Goal: Task Accomplishment & Management: Manage account settings

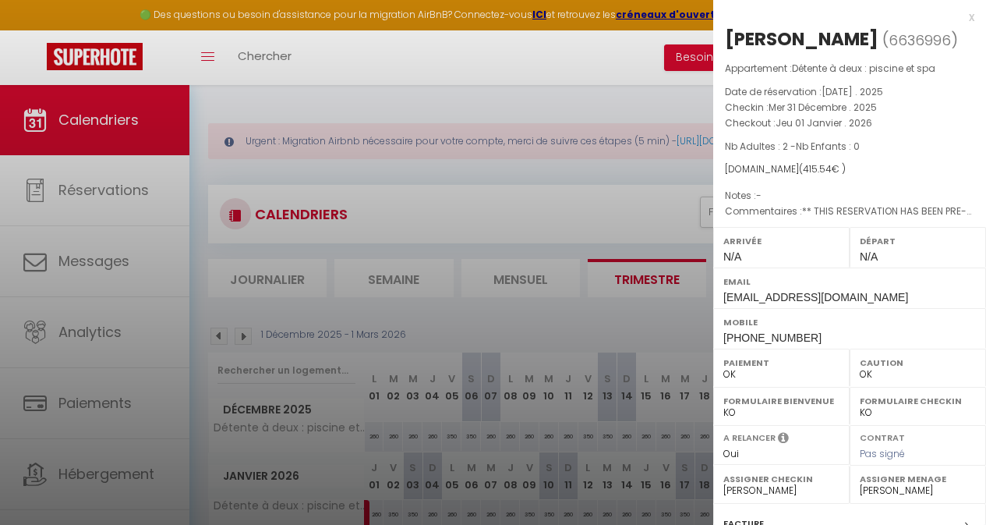
select select "0"
select select "43782"
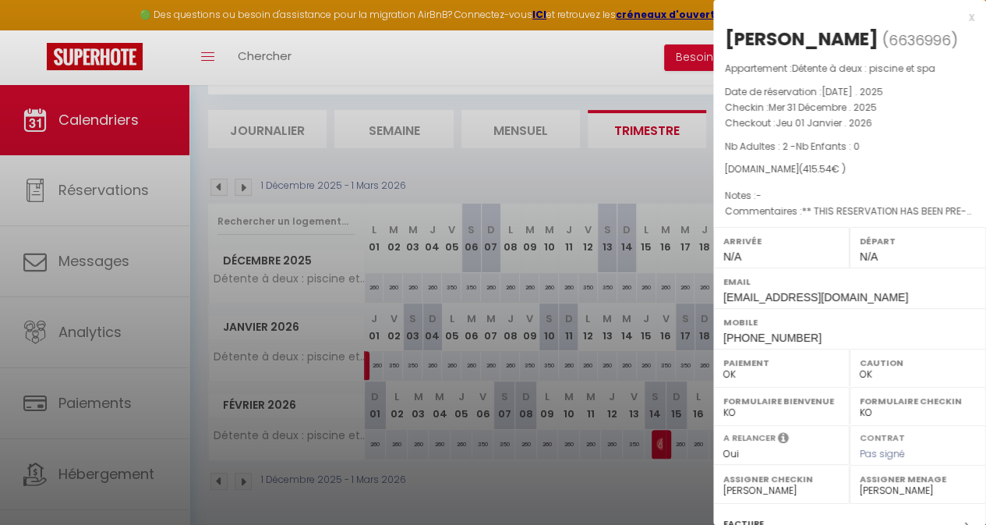
scroll to position [0, 28]
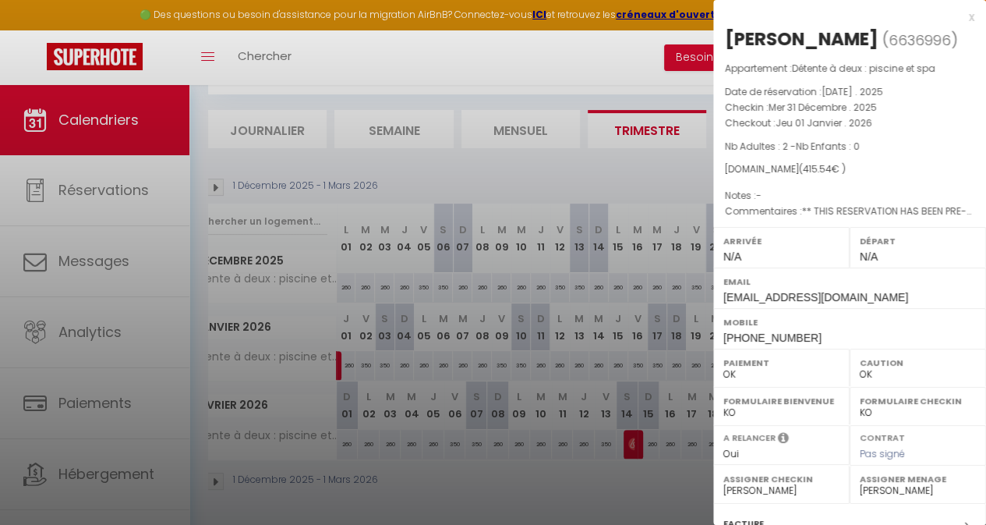
click at [464, 168] on div at bounding box center [493, 262] width 986 height 525
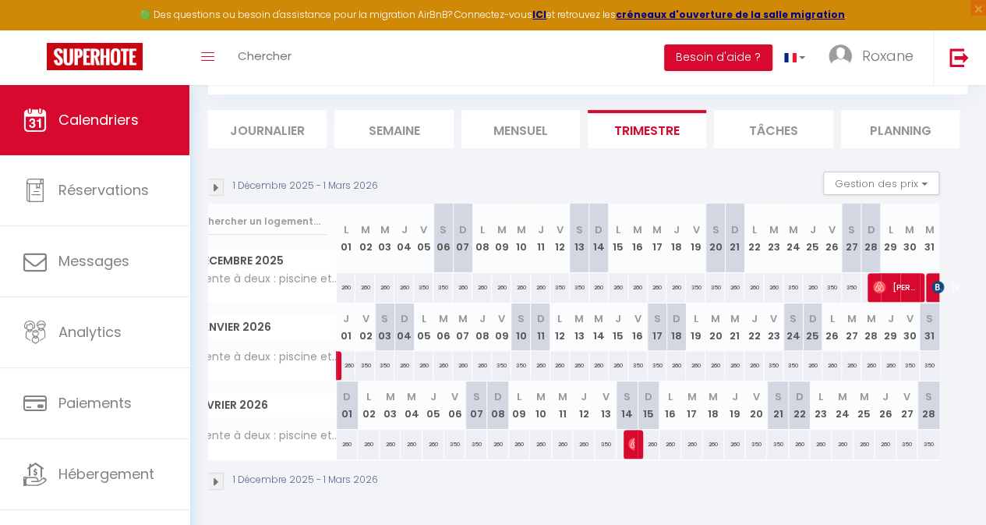
scroll to position [0, 0]
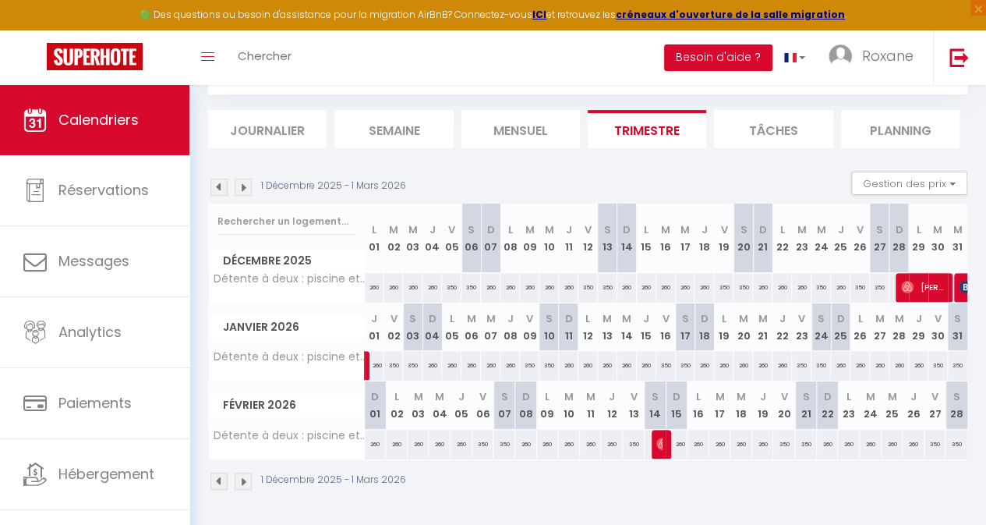
click at [218, 180] on img at bounding box center [218, 187] width 17 height 17
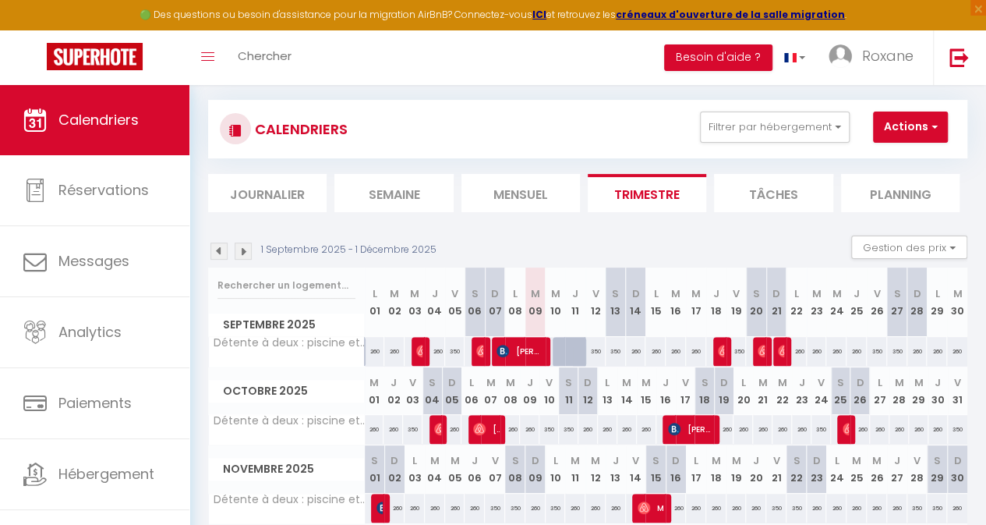
scroll to position [157, 0]
